Goal: Task Accomplishment & Management: Manage account settings

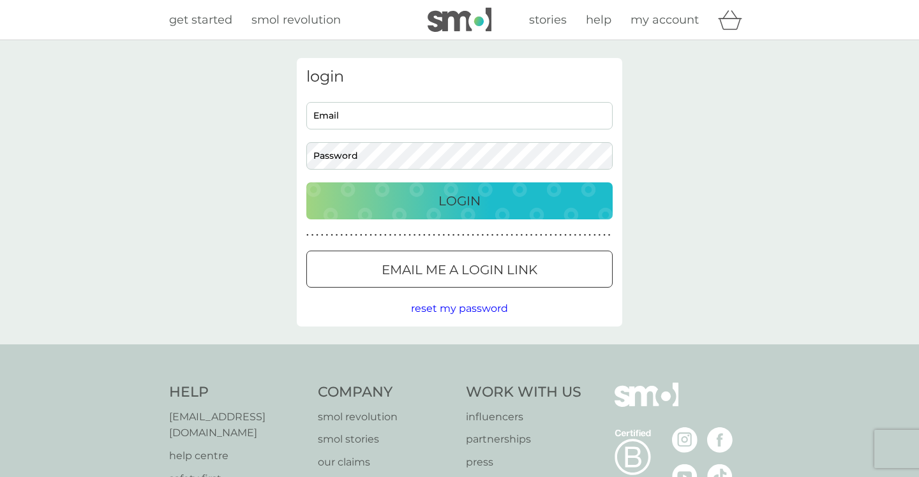
click at [415, 119] on input "Email" at bounding box center [459, 115] width 306 height 27
type input "hnewmansmart@gmail.com"
click at [480, 272] on div at bounding box center [460, 270] width 46 height 13
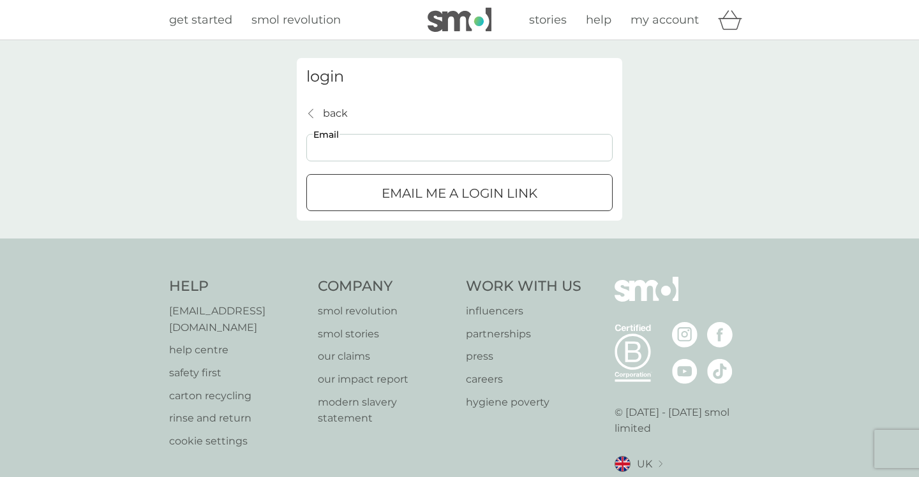
click at [367, 149] on input "Email" at bounding box center [459, 147] width 306 height 27
type input "hannahnewmansmart@yahoo.co.uk"
click at [458, 194] on div "submit" at bounding box center [459, 192] width 3 height 3
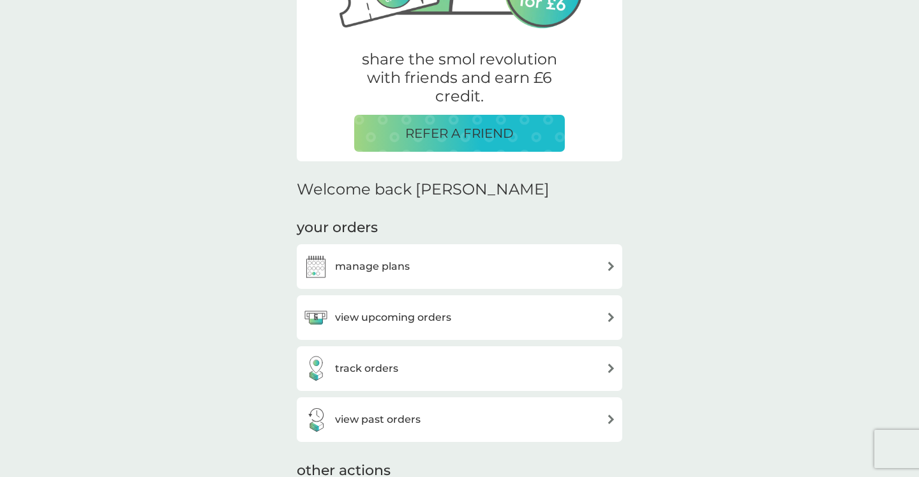
scroll to position [214, 0]
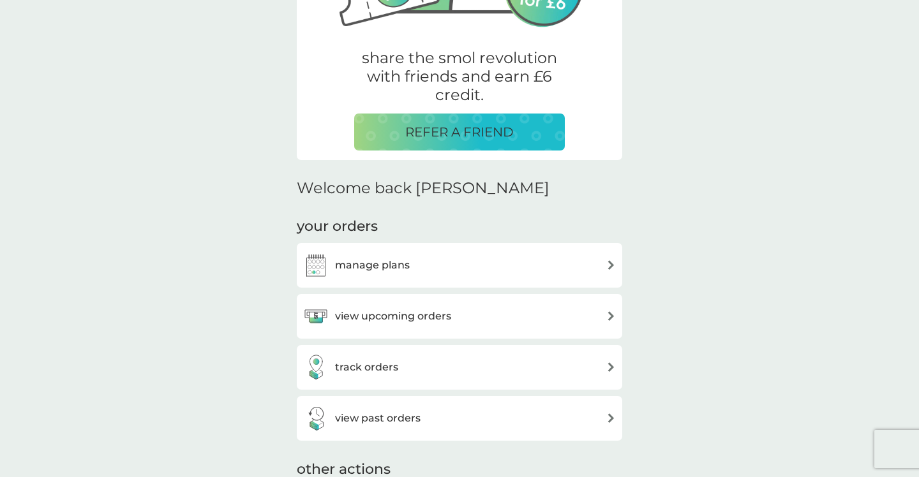
click at [426, 268] on div "manage plans" at bounding box center [459, 266] width 313 height 26
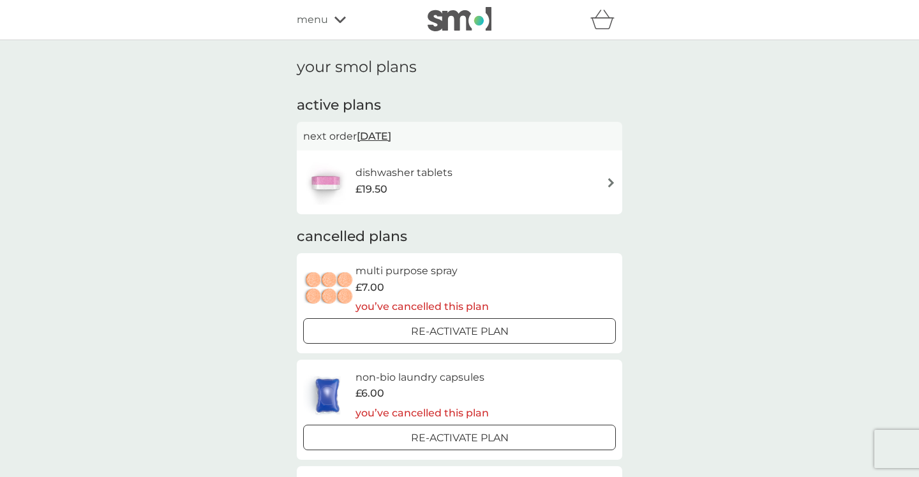
click at [498, 181] on div "dishwasher tablets £19.50" at bounding box center [459, 182] width 313 height 45
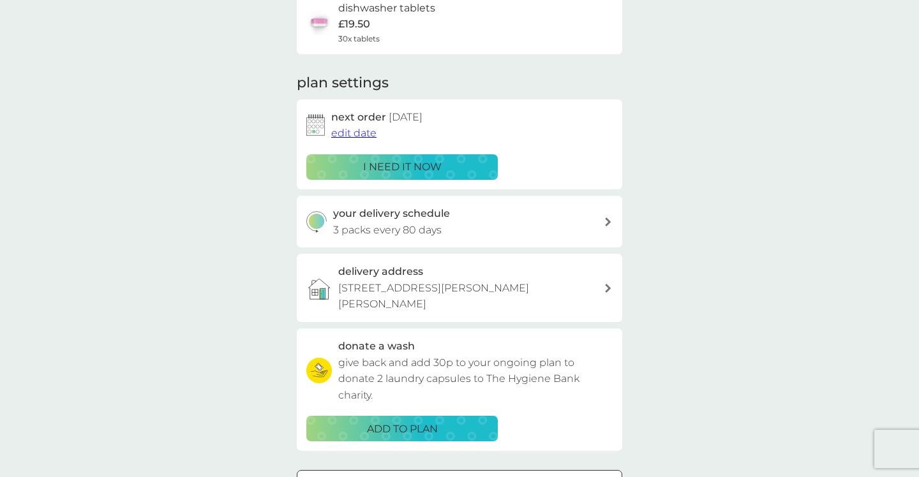
scroll to position [121, 0]
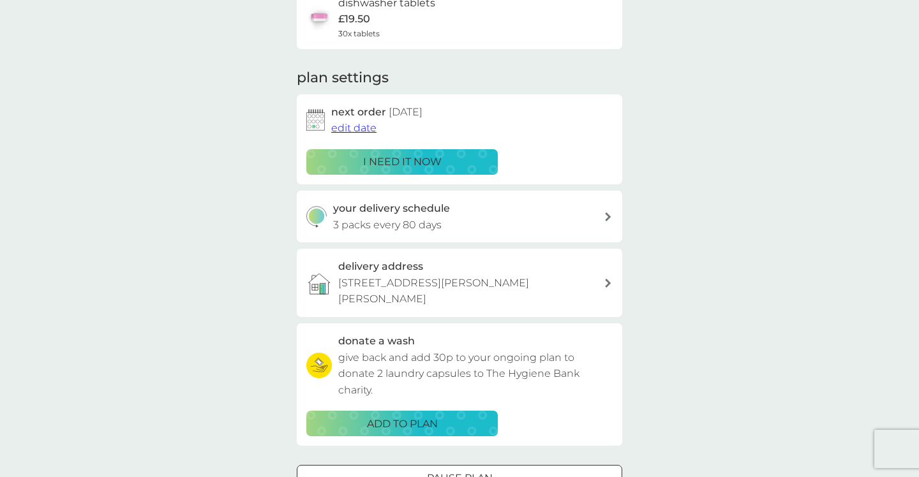
click at [431, 225] on p "3 packs every 80 days" at bounding box center [387, 225] width 108 height 17
select select "77"
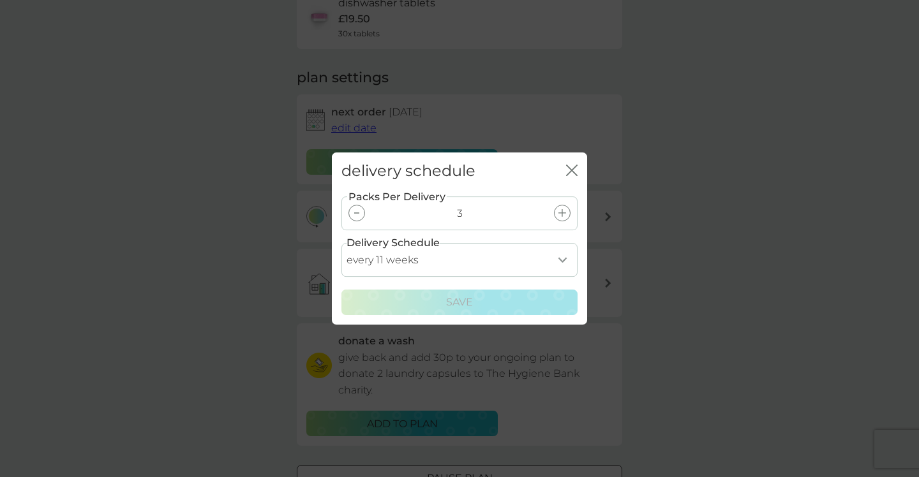
click at [479, 271] on select "every 1 week every 2 weeks every 3 weeks every 4 weeks every 5 weeks every 6 we…" at bounding box center [459, 260] width 236 height 34
click at [558, 167] on div "delivery schedule close" at bounding box center [459, 172] width 255 height 38
click at [571, 172] on icon "close" at bounding box center [569, 170] width 5 height 10
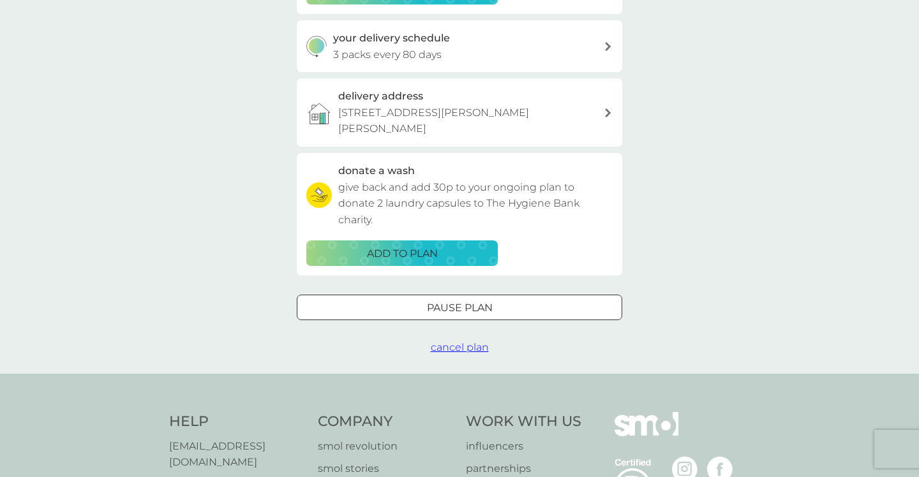
scroll to position [293, 0]
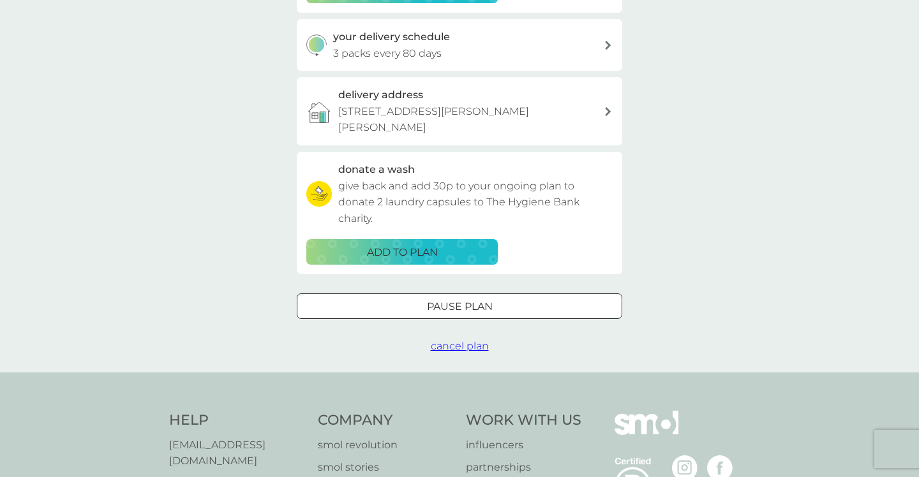
click at [472, 301] on div at bounding box center [460, 307] width 46 height 13
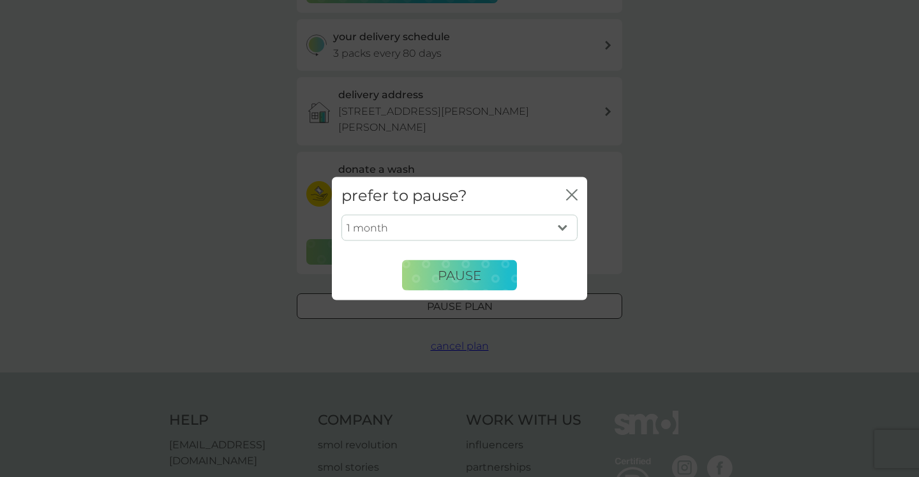
click at [567, 203] on div "close" at bounding box center [571, 196] width 11 height 19
click at [572, 195] on icon "close" at bounding box center [574, 195] width 5 height 10
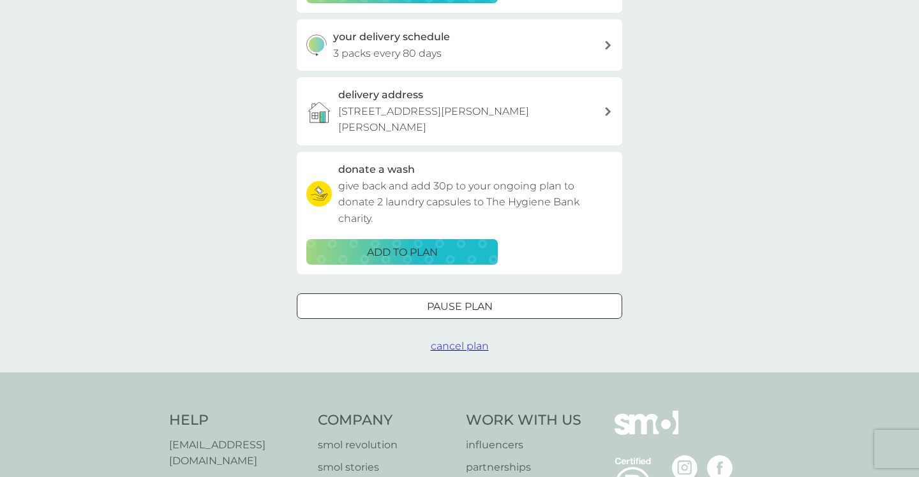
click at [468, 340] on span "cancel plan" at bounding box center [460, 346] width 58 height 12
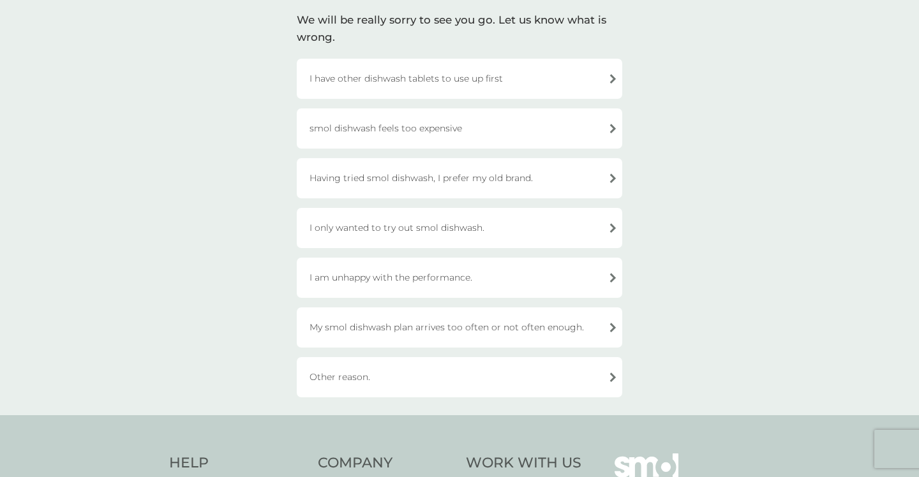
scroll to position [99, 0]
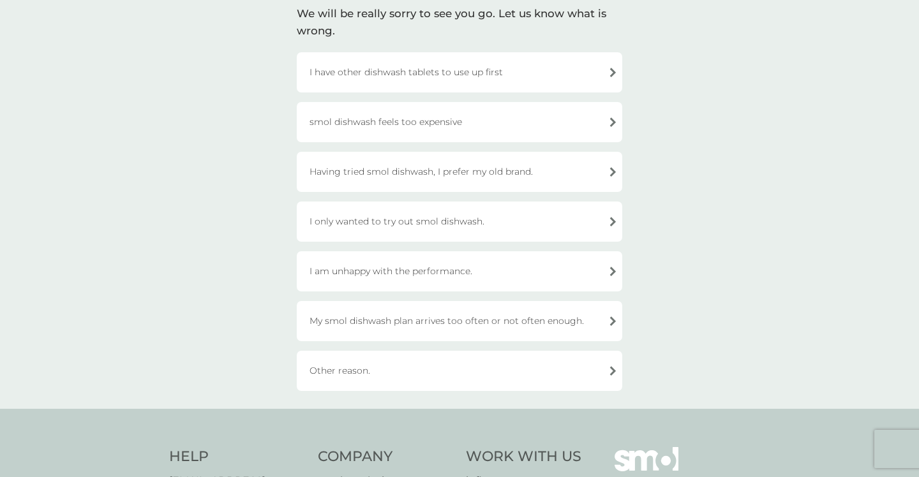
click at [541, 322] on div "My smol dishwash plan arrives too often or not often enough." at bounding box center [459, 321] width 325 height 40
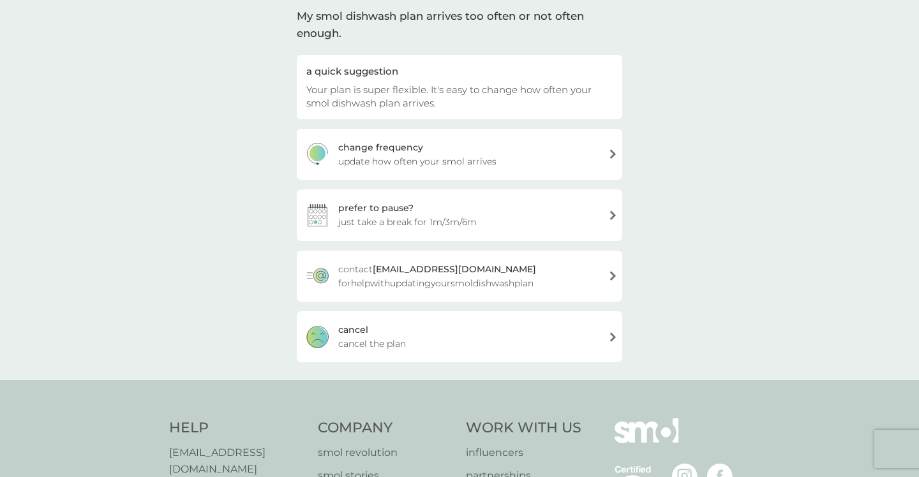
click at [497, 334] on div "[PERSON_NAME] the plan" at bounding box center [459, 336] width 325 height 51
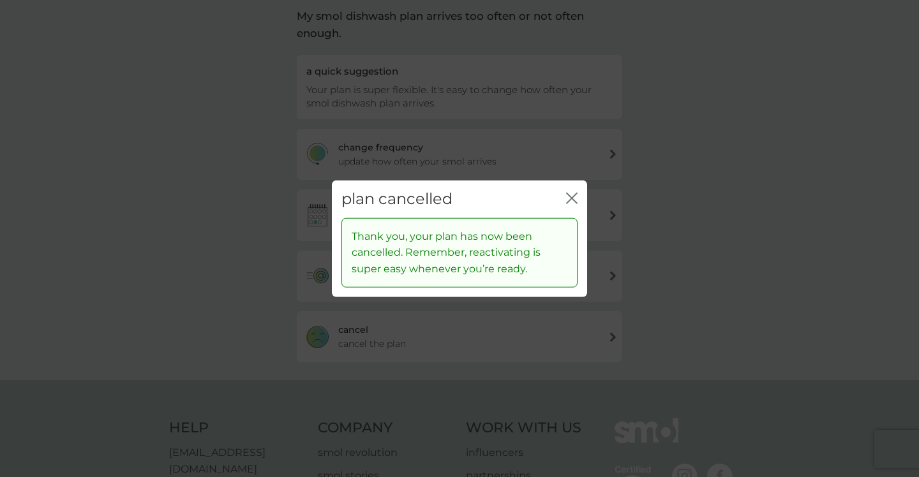
click at [578, 188] on div "plan cancelled close" at bounding box center [459, 200] width 255 height 38
click at [571, 204] on button "close" at bounding box center [571, 199] width 11 height 13
